Goal: Use online tool/utility: Utilize a website feature to perform a specific function

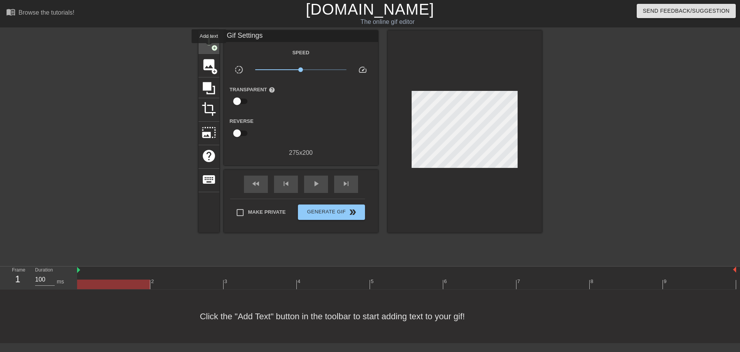
click at [209, 49] on div "title add_circle" at bounding box center [209, 42] width 21 height 24
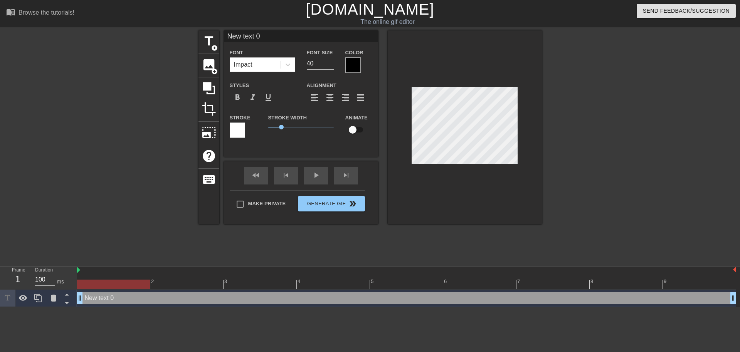
click at [266, 36] on input "New text 0" at bounding box center [301, 36] width 154 height 12
drag, startPoint x: 193, startPoint y: 36, endPoint x: 187, endPoint y: 37, distance: 6.2
click at [187, 37] on div "title add_circle image add_circle crop photo_size_select_large help keyboard Ne…" at bounding box center [370, 145] width 740 height 231
type input "Developer"
click at [457, 205] on div at bounding box center [465, 127] width 154 height 194
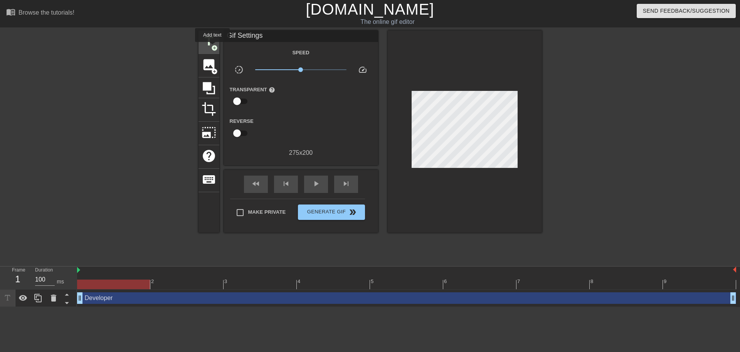
click at [212, 47] on span "add_circle" at bounding box center [214, 48] width 7 height 7
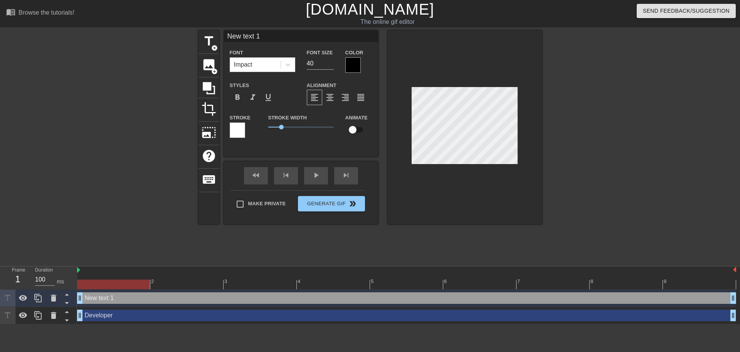
click at [273, 40] on input "New text 1" at bounding box center [301, 36] width 154 height 12
drag, startPoint x: 277, startPoint y: 37, endPoint x: 219, endPoint y: 39, distance: 57.9
click at [219, 39] on div "title add_circle image add_circle crop photo_size_select_large help keyboard Ne…" at bounding box center [371, 127] width 344 height 194
type input "Operations"
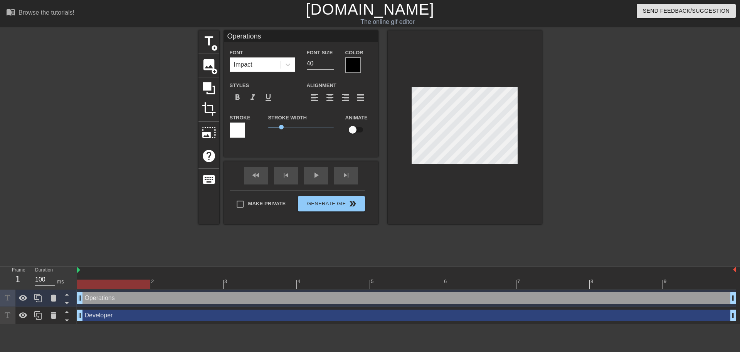
click at [592, 144] on div at bounding box center [609, 145] width 116 height 231
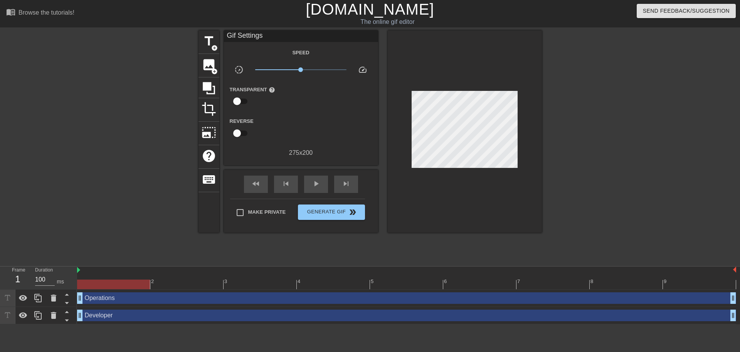
click at [592, 154] on div at bounding box center [609, 145] width 116 height 231
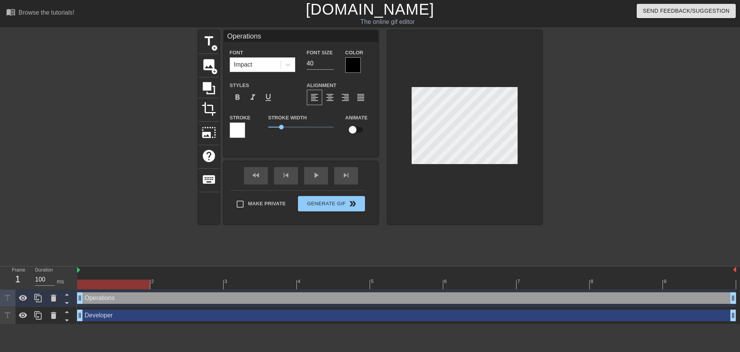
type input "Developer"
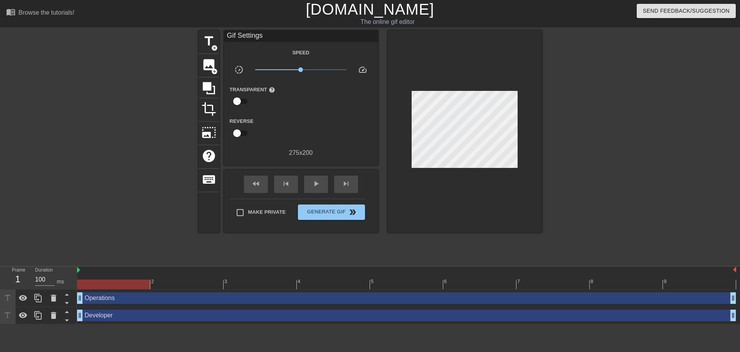
click at [633, 151] on div at bounding box center [609, 145] width 116 height 231
click at [314, 214] on span "Generate Gif double_arrow" at bounding box center [331, 212] width 61 height 9
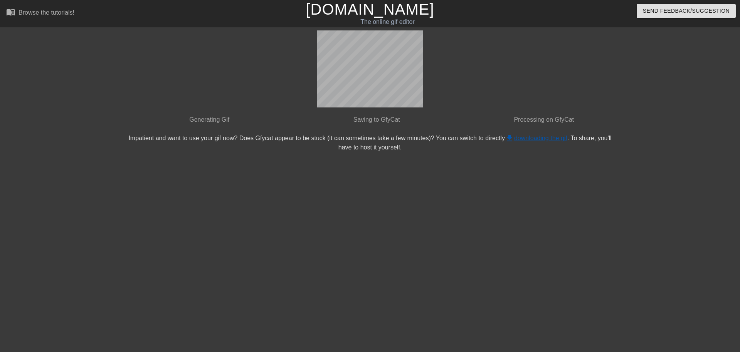
click at [541, 136] on link "get_app downloading the gif" at bounding box center [536, 138] width 62 height 7
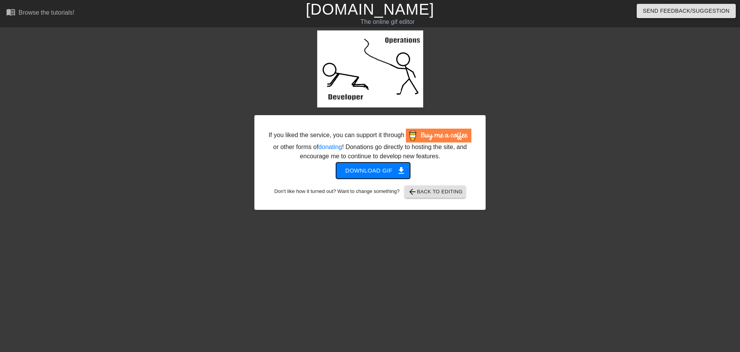
click at [360, 170] on span "Download gif get_app" at bounding box center [373, 171] width 56 height 10
